Goal: Browse casually

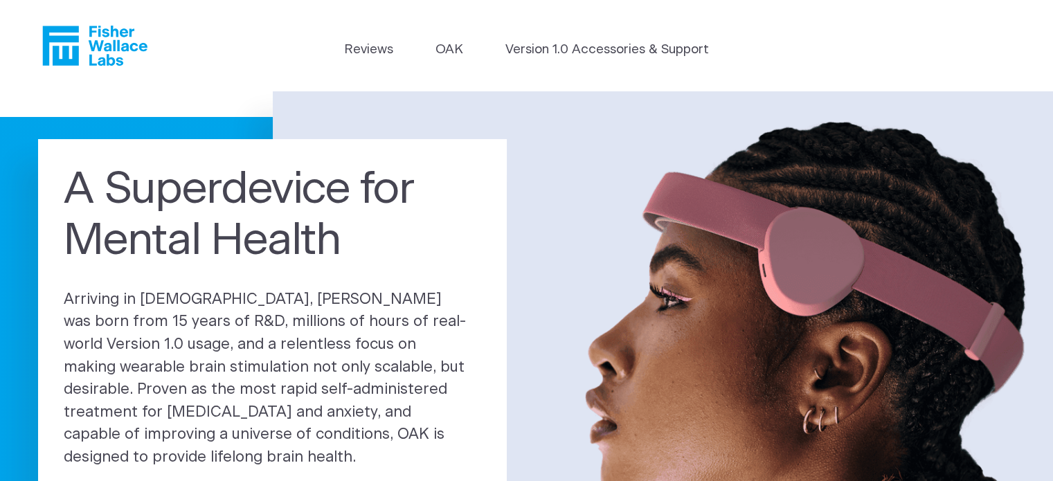
click at [326, 134] on img at bounding box center [663, 351] width 780 height 520
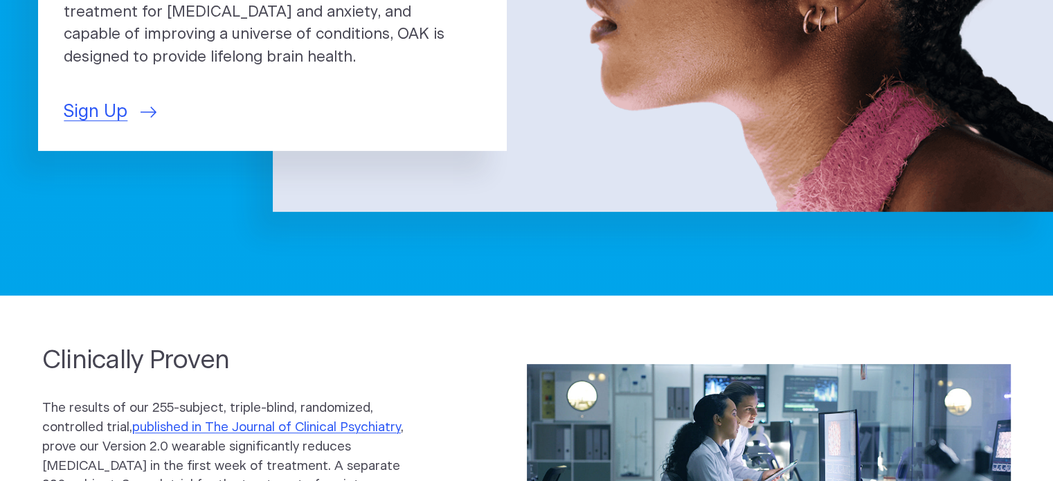
scroll to position [421, 0]
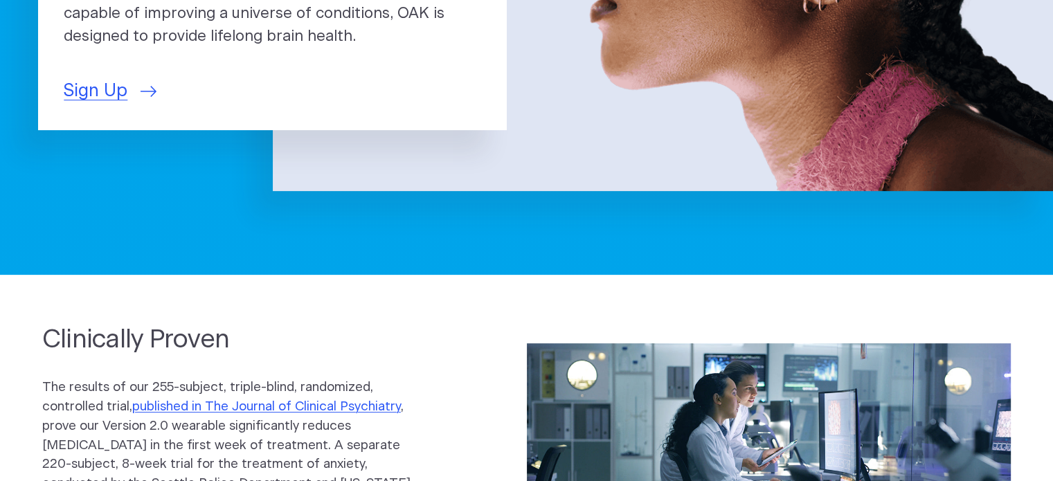
scroll to position [842, 0]
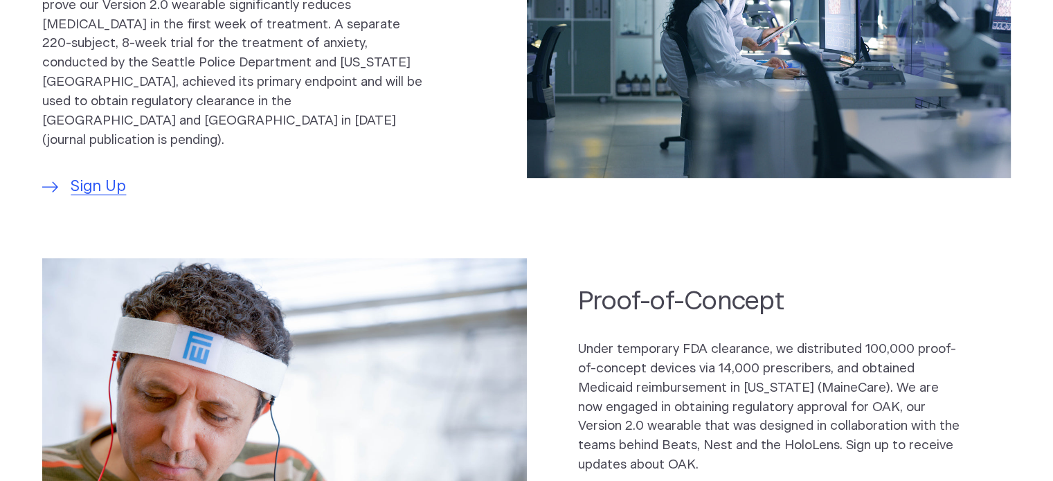
click at [326, 134] on div "Clinically Proven The results of our 255-subject, triple-blind, randomized, con…" at bounding box center [258, 50] width 433 height 296
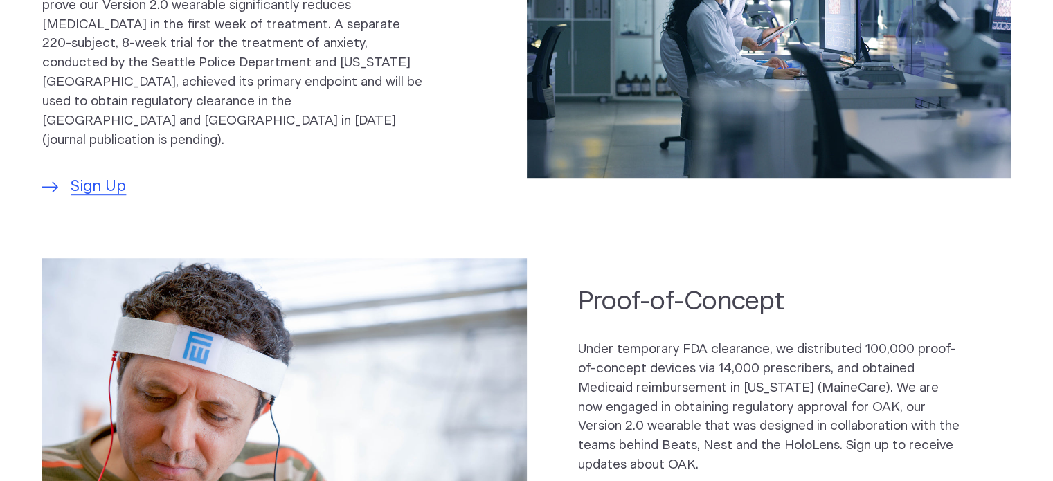
click at [326, 134] on div "Clinically Proven The results of our 255-subject, triple-blind, randomized, con…" at bounding box center [258, 50] width 433 height 296
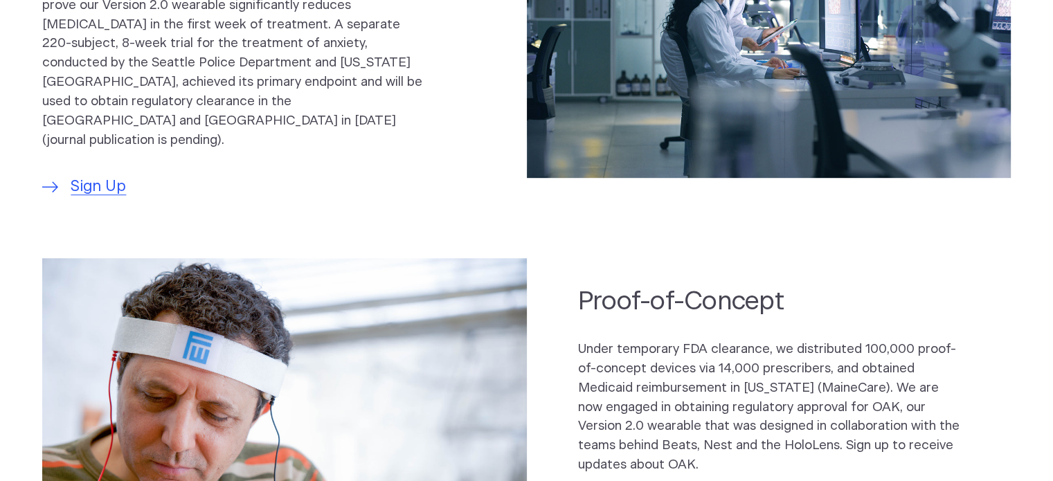
click at [326, 134] on div "Clinically Proven The results of our 255-subject, triple-blind, randomized, con…" at bounding box center [258, 50] width 433 height 296
